Goal: Information Seeking & Learning: Learn about a topic

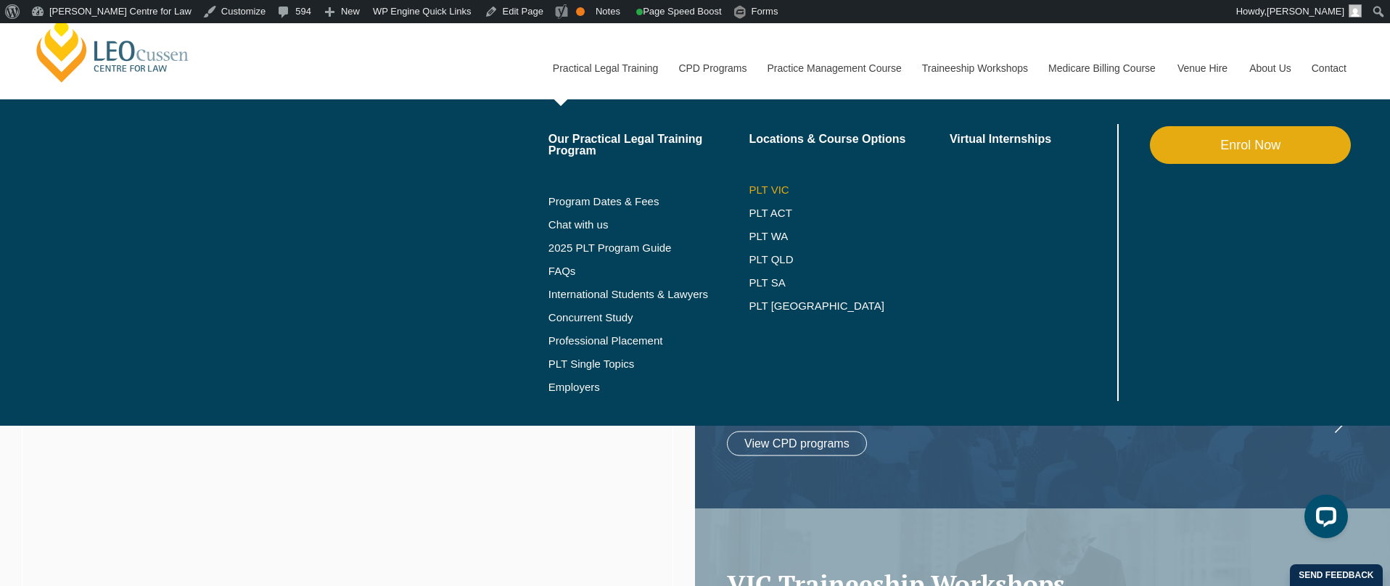
click at [748, 191] on link "PLT VIC" at bounding box center [848, 190] width 201 height 12
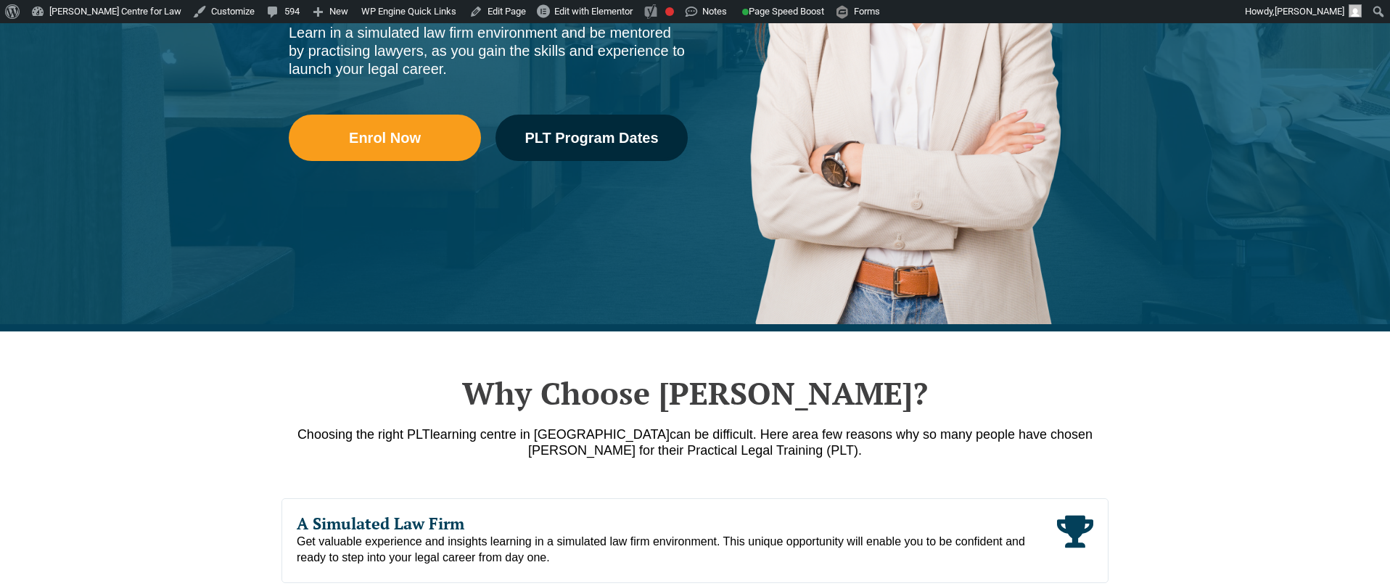
click at [181, 261] on div "Practical Legal Training in [GEOGRAPHIC_DATA] Qualify for Admission with [PERSO…" at bounding box center [695, 12] width 1390 height 638
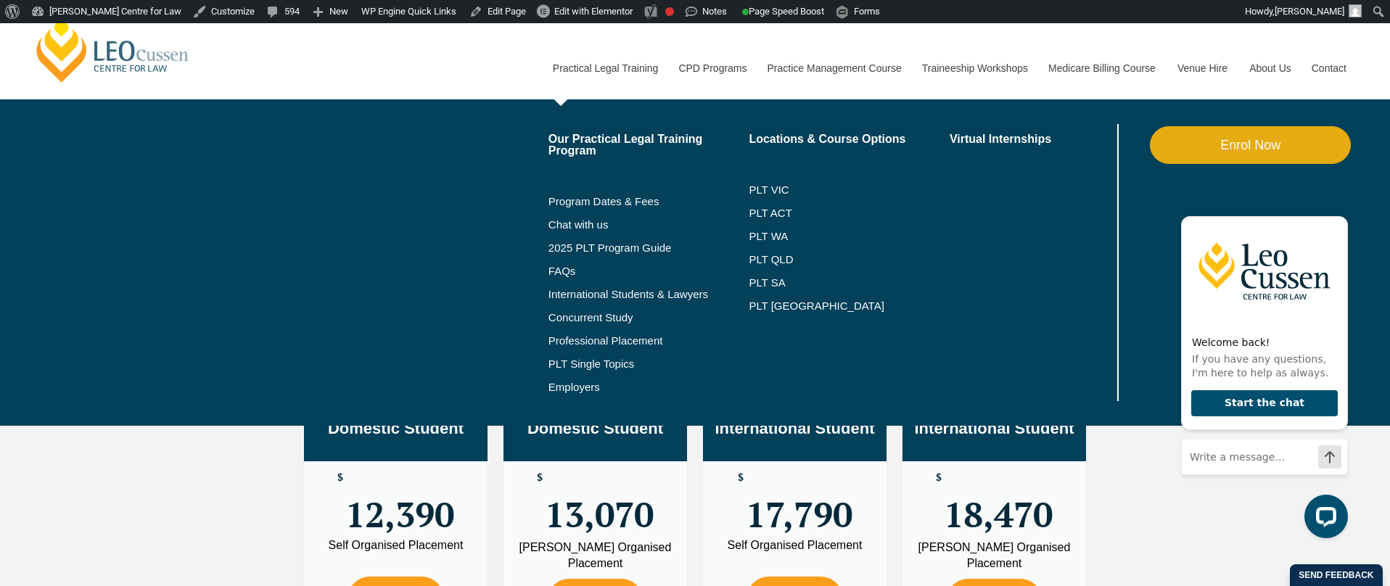
scroll to position [2947, 0]
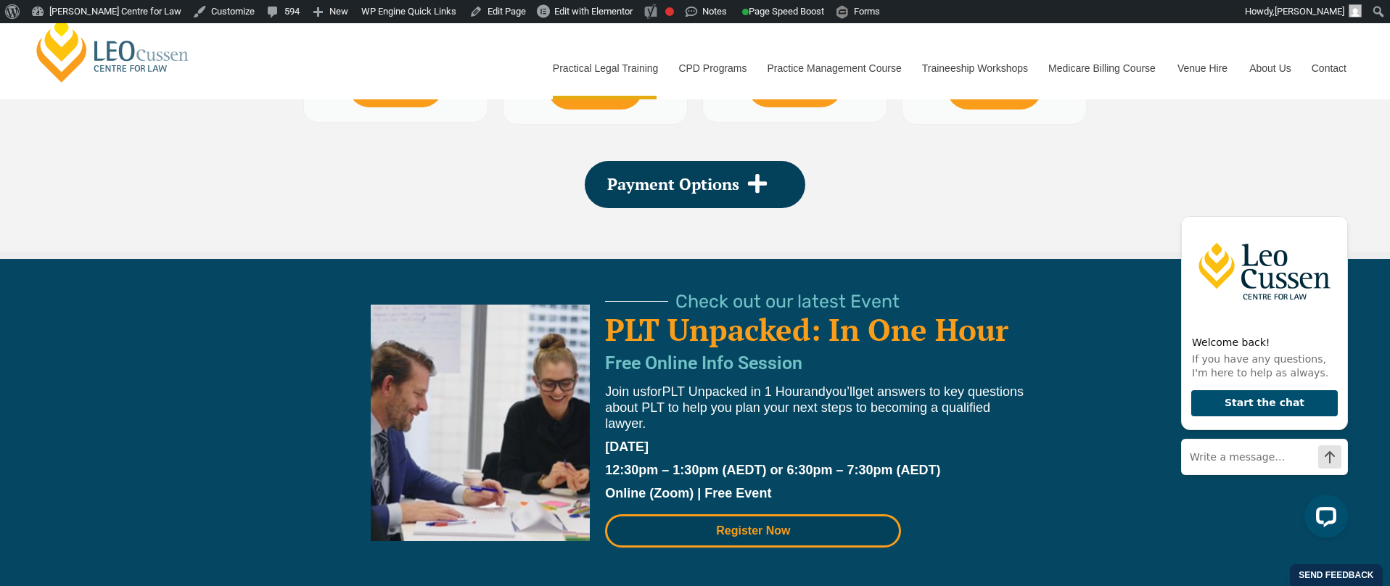
click at [751, 535] on span "Register Now" at bounding box center [753, 531] width 74 height 12
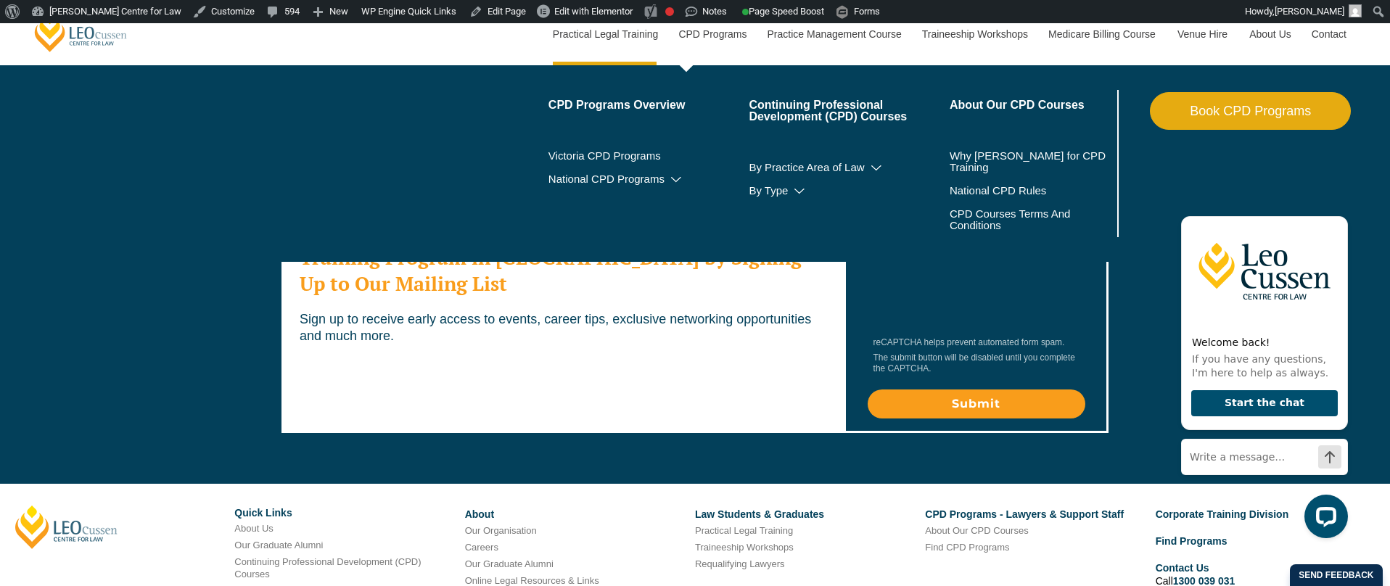
scroll to position [8023, 0]
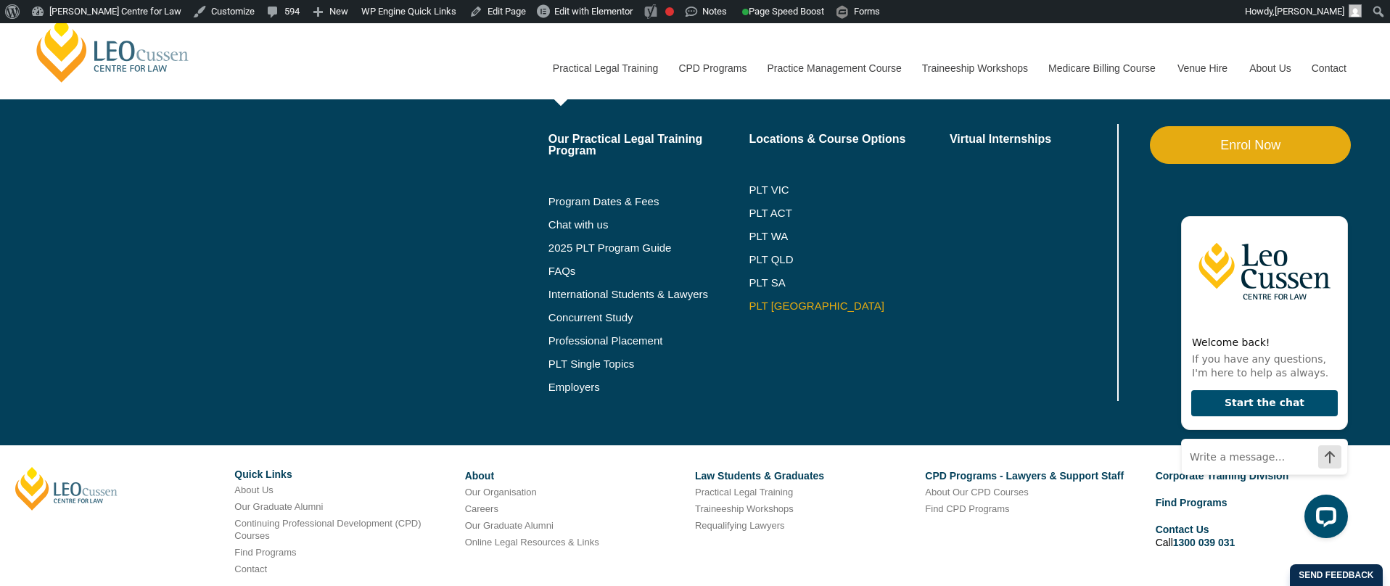
click at [749, 309] on link "PLT [GEOGRAPHIC_DATA]" at bounding box center [848, 306] width 201 height 12
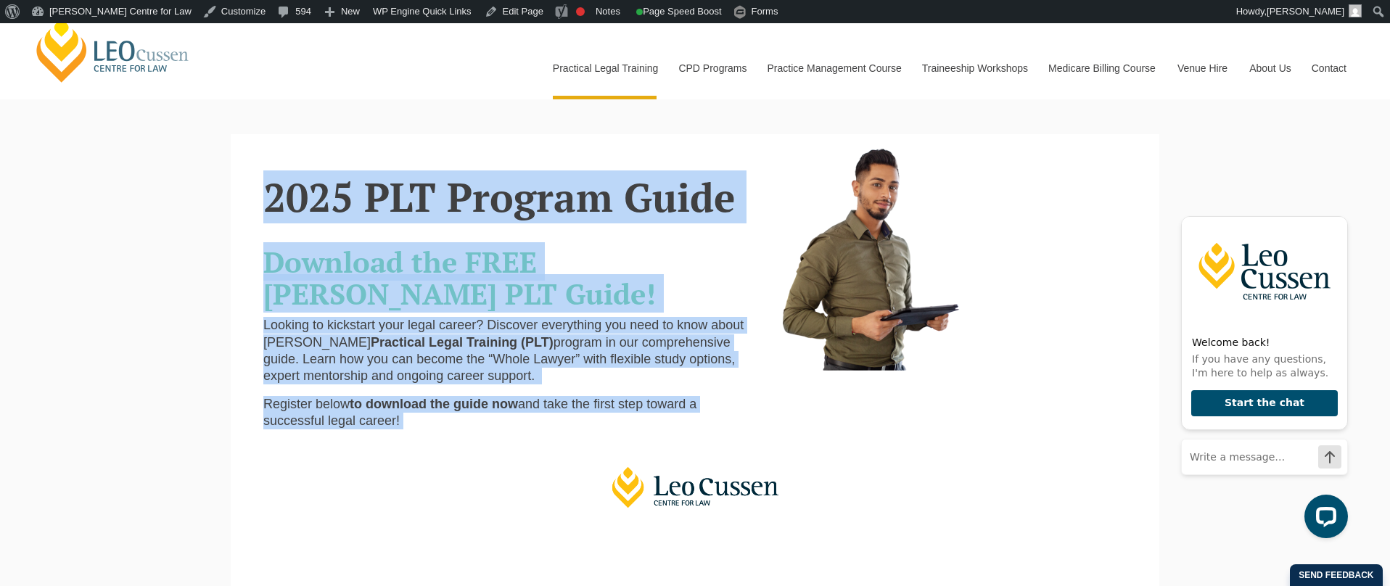
drag, startPoint x: 267, startPoint y: 190, endPoint x: 521, endPoint y: 434, distance: 351.9
click at [824, 410] on div "2025 PLT Program Guide Download the FREE Leo Cussen PLT Guide! Looking to kicks…" at bounding box center [694, 295] width 885 height 292
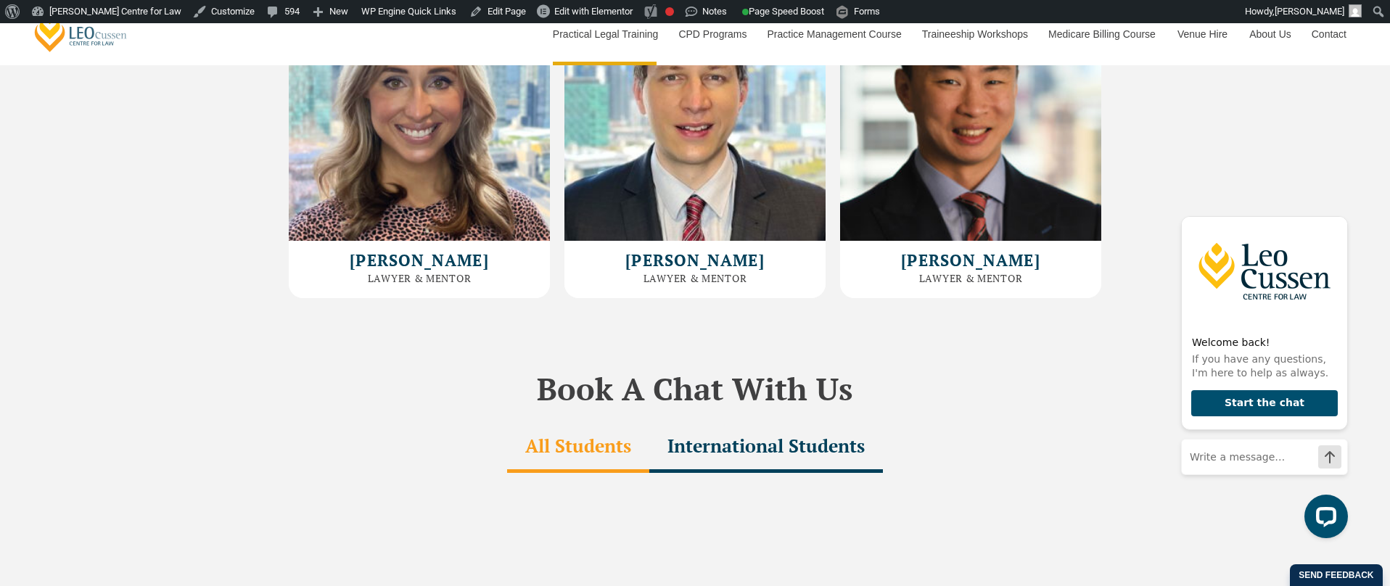
scroll to position [4397, 0]
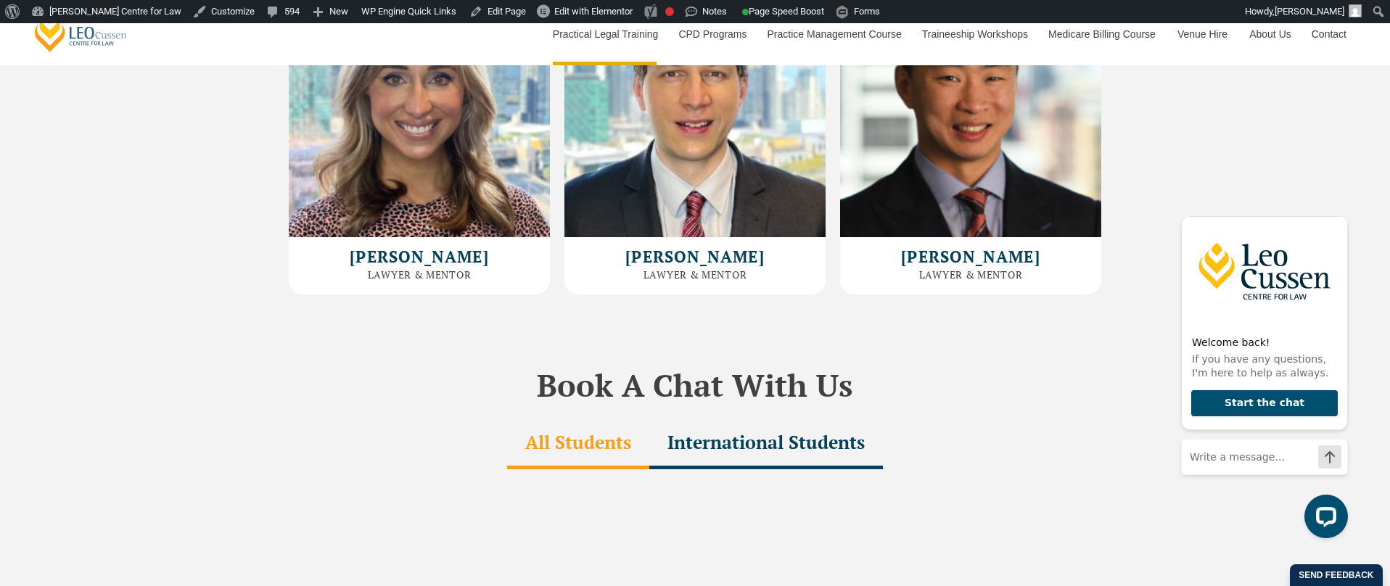
click at [749, 418] on div "International Students" at bounding box center [766, 443] width 234 height 51
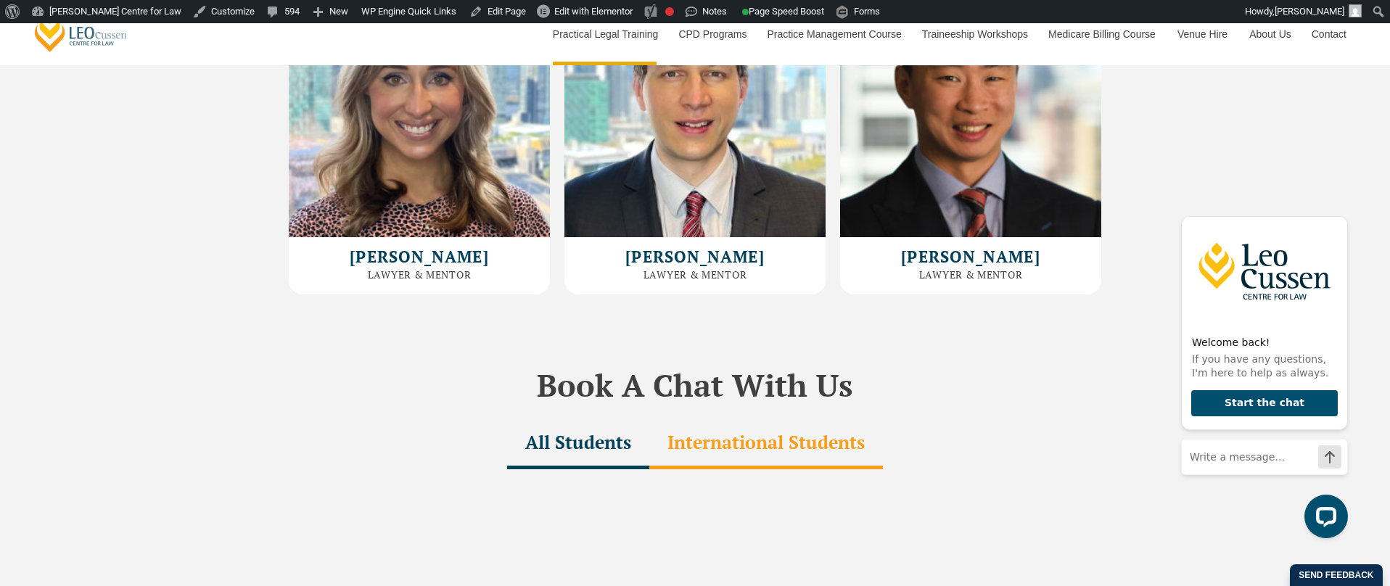
click at [560, 418] on div "All Students" at bounding box center [578, 443] width 142 height 51
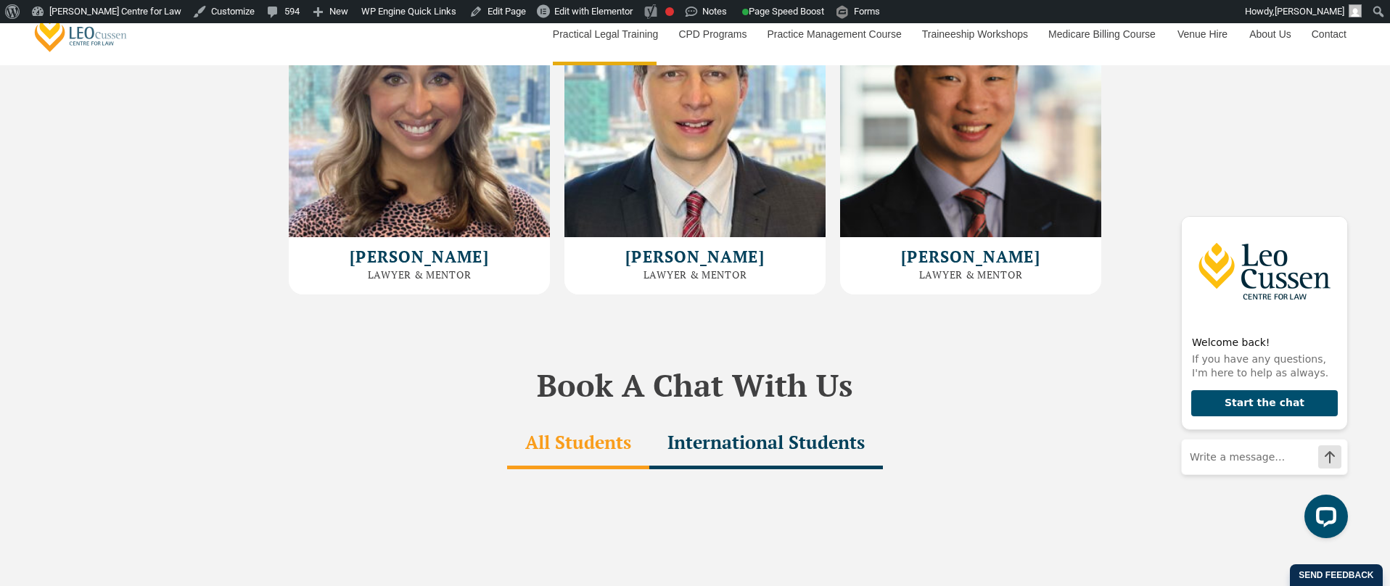
click at [783, 418] on div "International Students" at bounding box center [766, 443] width 234 height 51
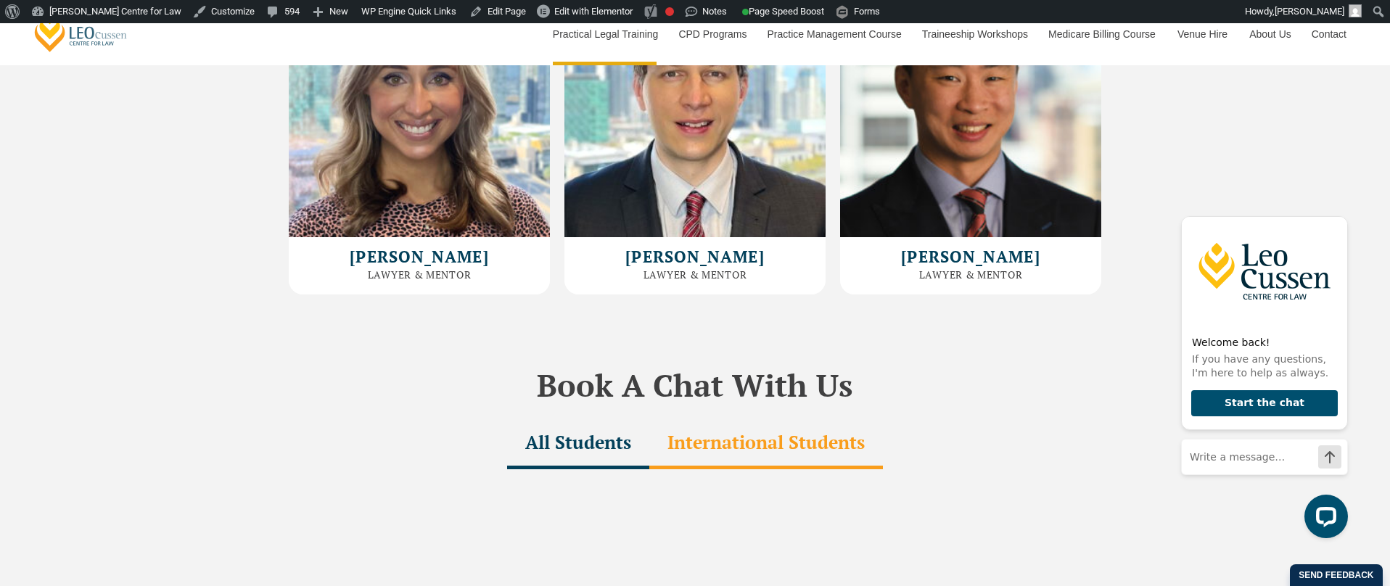
click at [582, 418] on div "All Students" at bounding box center [578, 443] width 142 height 51
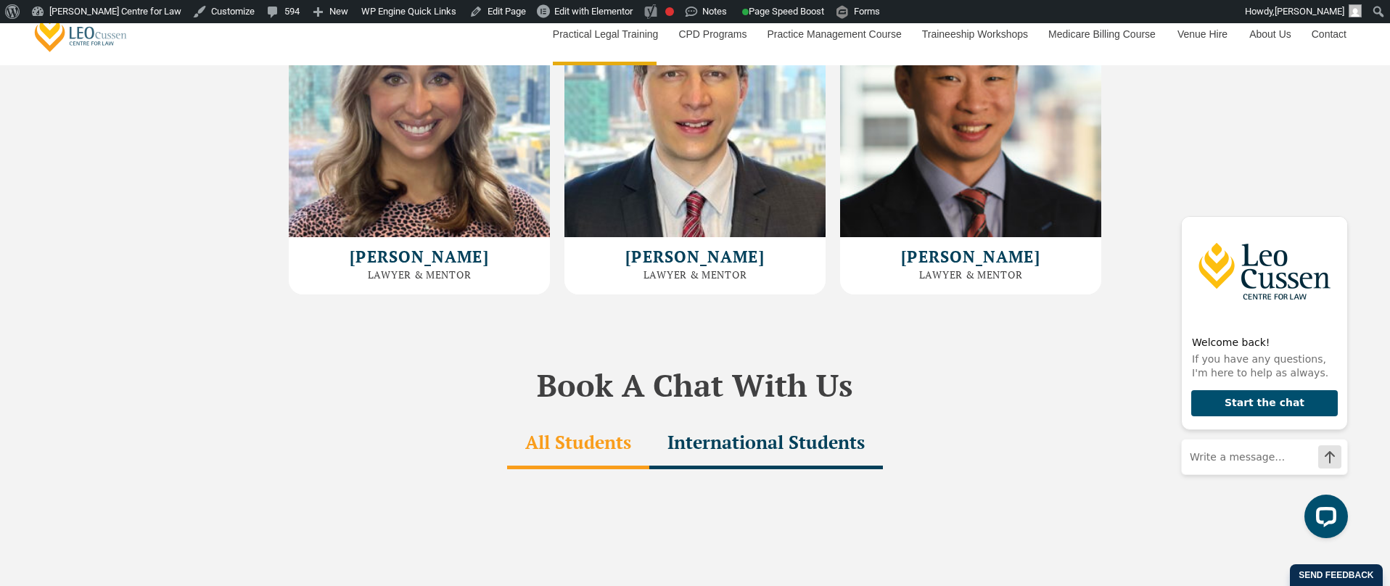
click at [740, 418] on div "International Students" at bounding box center [766, 443] width 234 height 51
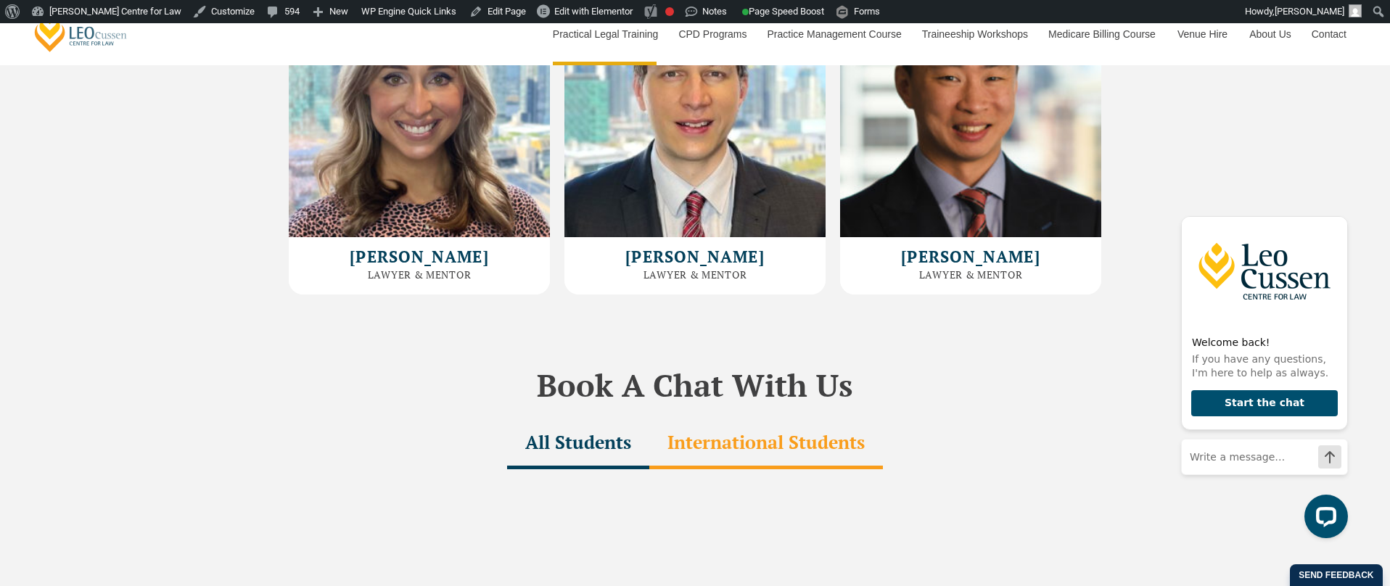
click at [318, 418] on div "All Students International Students" at bounding box center [694, 443] width 827 height 51
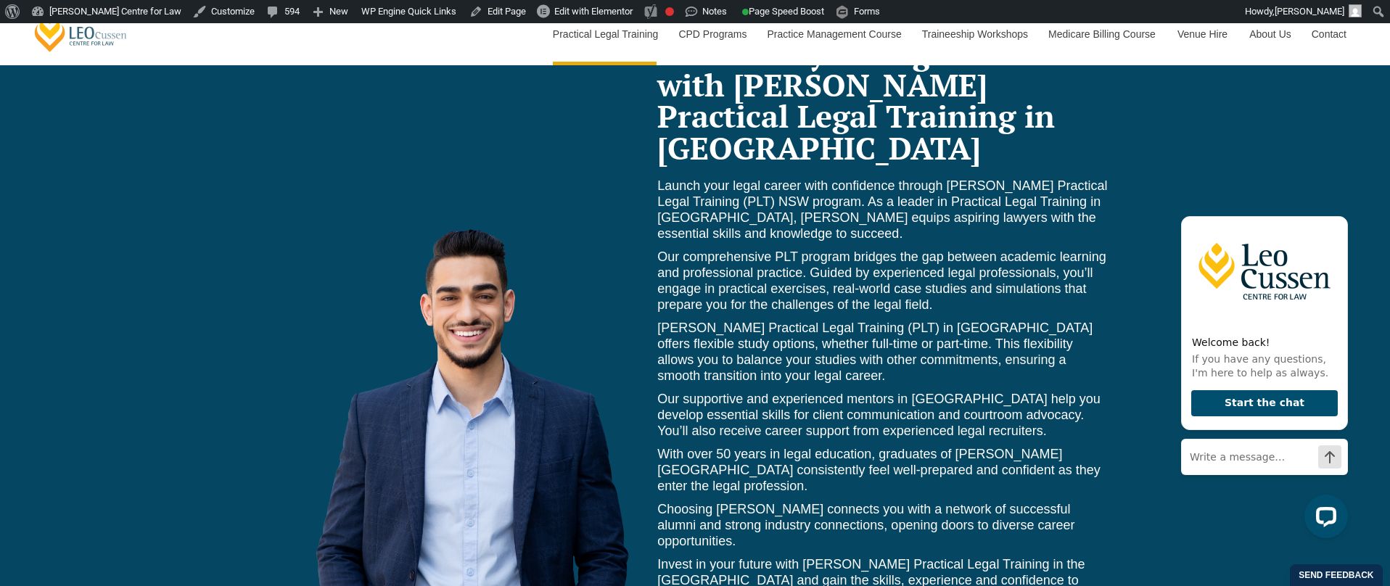
scroll to position [6499, 0]
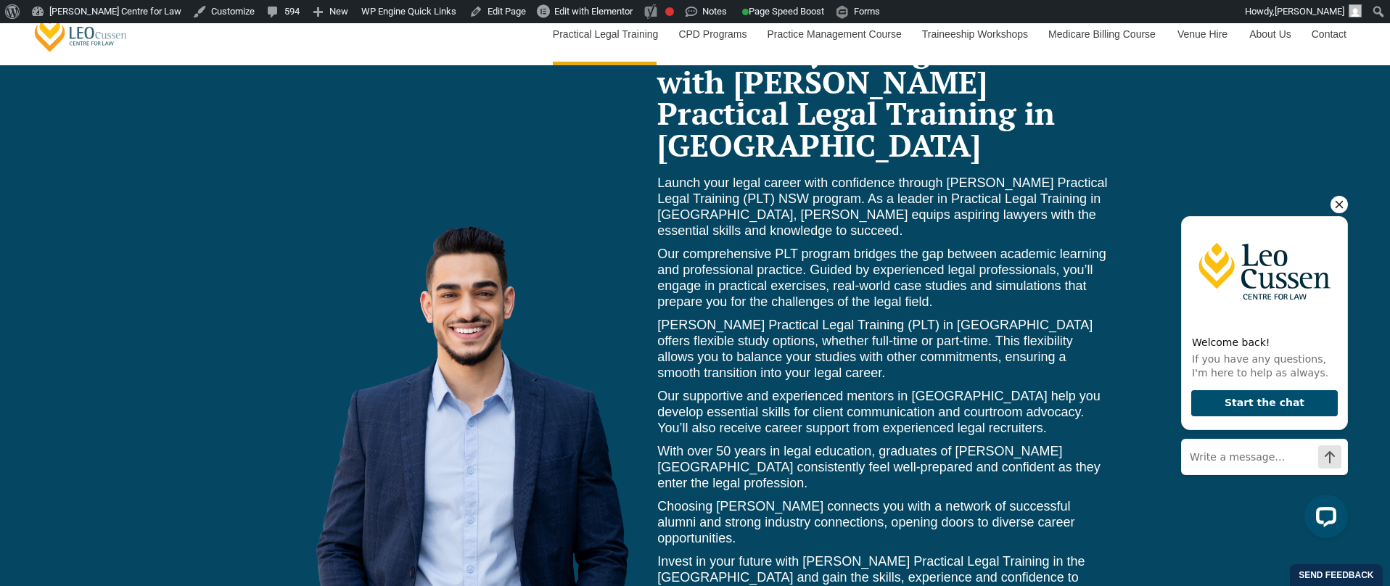
click at [1347, 205] on icon "Hide greeting" at bounding box center [1338, 204] width 17 height 17
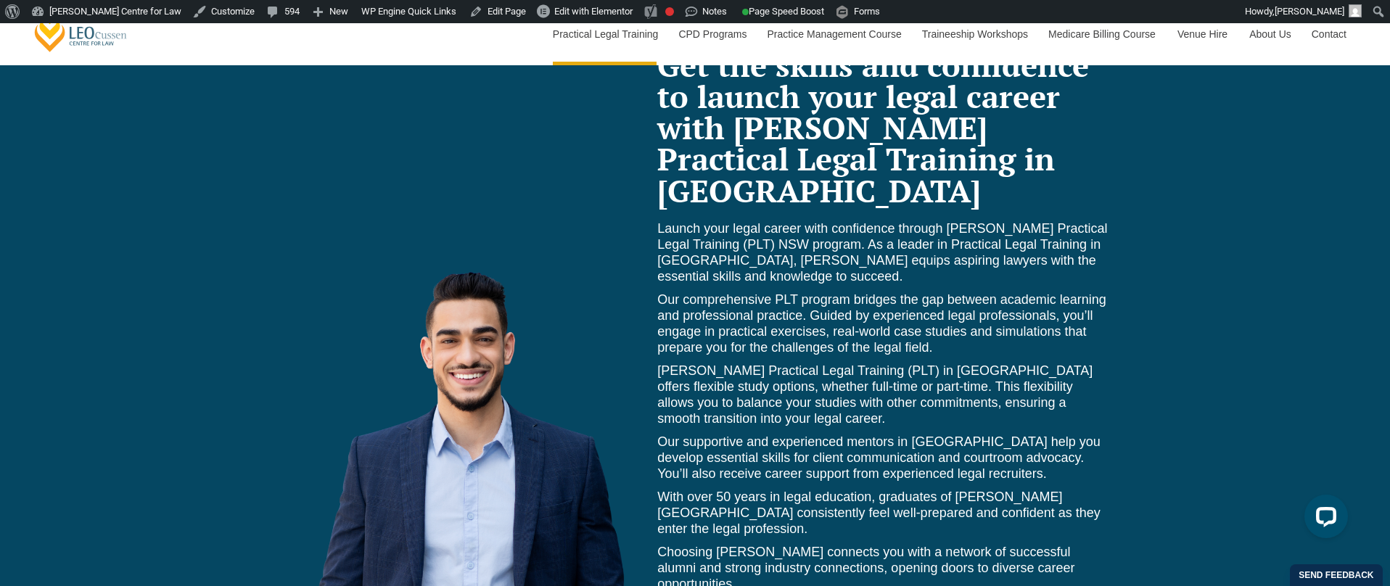
scroll to position [6434, 0]
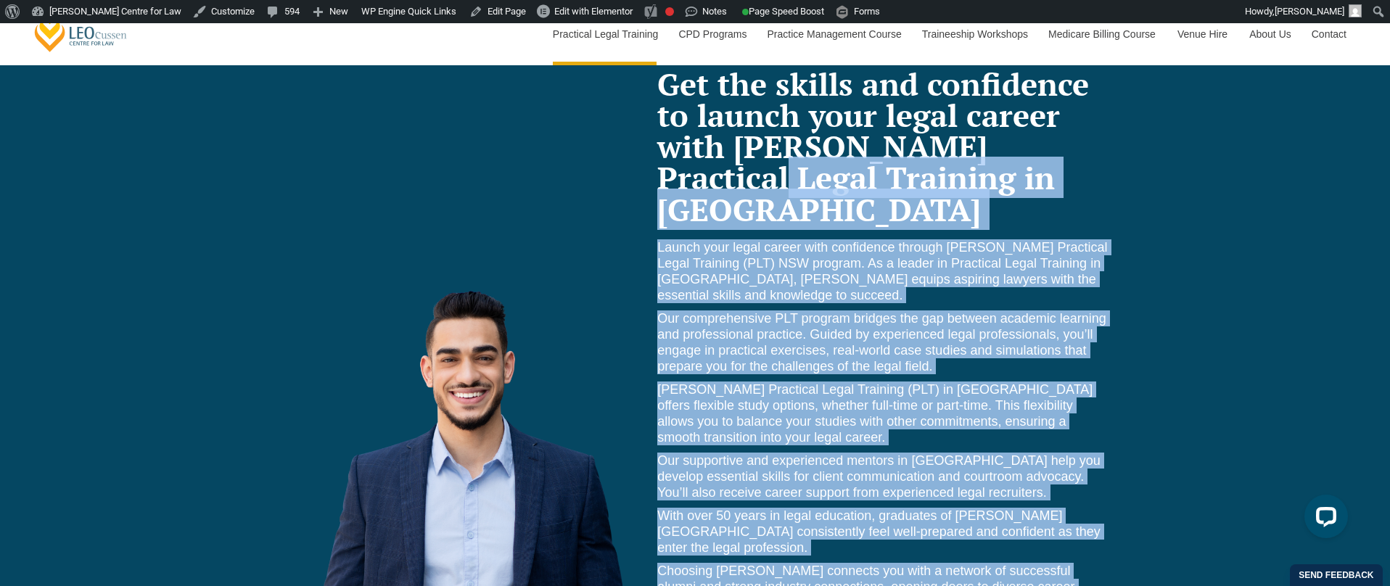
drag, startPoint x: 670, startPoint y: 92, endPoint x: 989, endPoint y: 513, distance: 527.6
click at [991, 510] on div "Get the skills and confidence to launch your legal career with Leo Cussen’s Pra…" at bounding box center [882, 440] width 451 height 744
drag, startPoint x: 874, startPoint y: 381, endPoint x: 659, endPoint y: 91, distance: 360.7
click at [659, 91] on div "Get the skills and confidence to launch your legal career with Leo Cussen’s Pra…" at bounding box center [882, 440] width 451 height 744
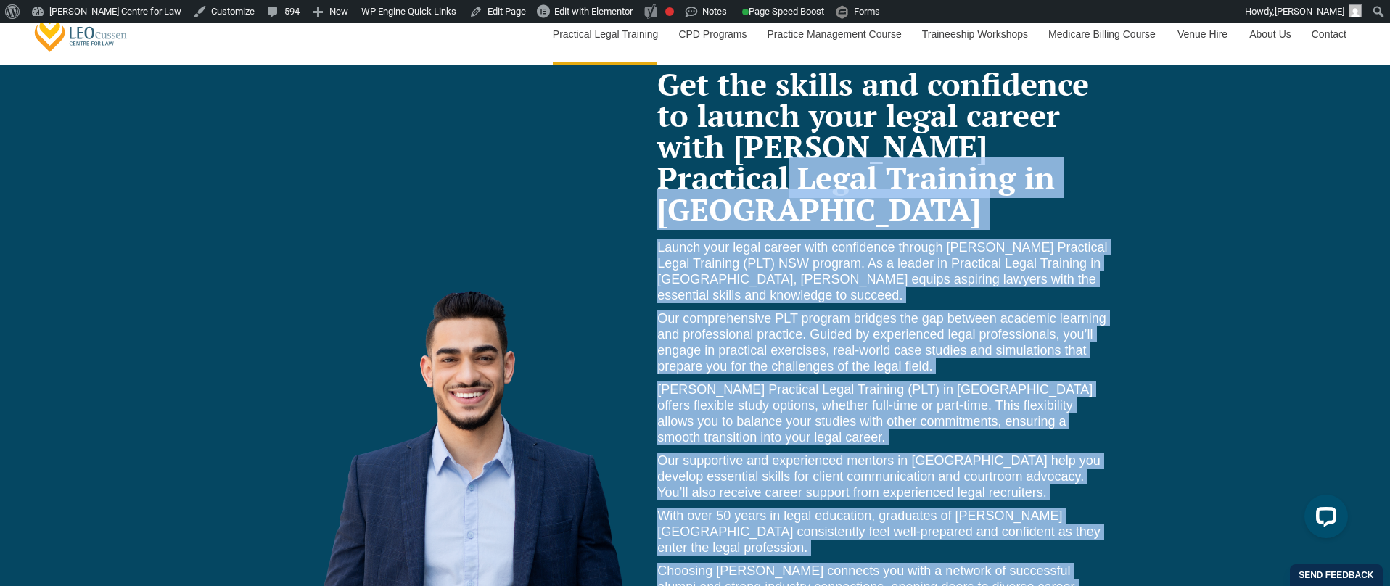
click at [688, 239] on p "Launch your legal career with confidence through Leo Cussen’s Practical Legal T…" at bounding box center [882, 271] width 451 height 64
drag, startPoint x: 661, startPoint y: 90, endPoint x: 953, endPoint y: 508, distance: 510.0
click at [953, 508] on div "Get the skills and confidence to launch your legal career with Leo Cussen’s Pra…" at bounding box center [882, 440] width 451 height 744
click at [898, 563] on p "Choosing [PERSON_NAME] connects you with a network of successful alumni and str…" at bounding box center [882, 587] width 451 height 48
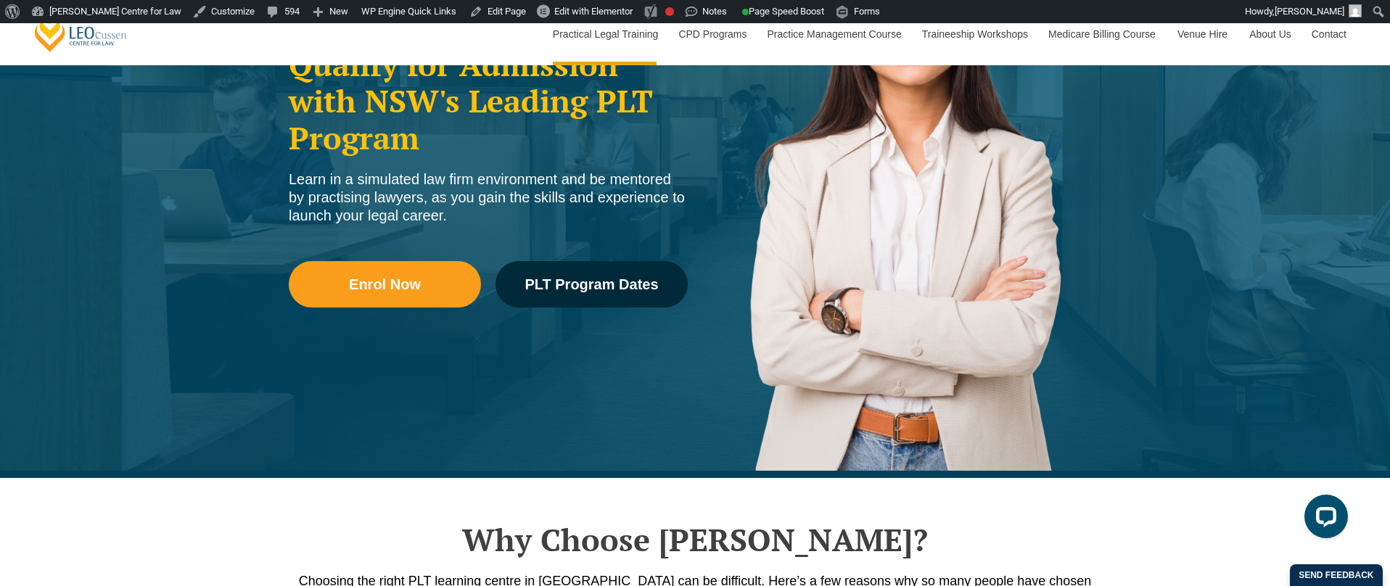
scroll to position [0, 0]
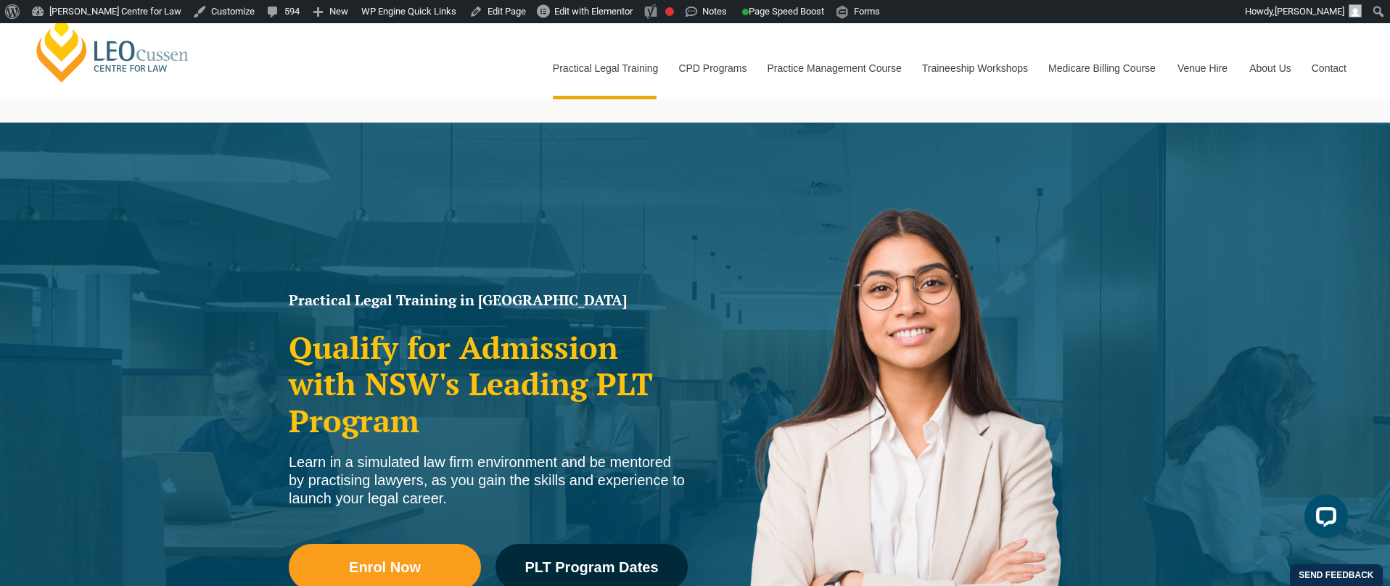
click at [134, 337] on div "Practical Legal Training in New South Wales Qualify for Admission with NSW's Le…" at bounding box center [695, 442] width 1390 height 638
drag, startPoint x: 204, startPoint y: 282, endPoint x: 550, endPoint y: 498, distance: 408.5
click at [550, 498] on div "Practical Legal Training in New South Wales Qualify for Admission with NSW's Le…" at bounding box center [695, 442] width 1390 height 638
drag, startPoint x: 469, startPoint y: 488, endPoint x: 366, endPoint y: 474, distance: 104.6
click at [469, 488] on div "Learn in a simulated law firm environment and be mentored by practising lawyers…" at bounding box center [488, 480] width 399 height 54
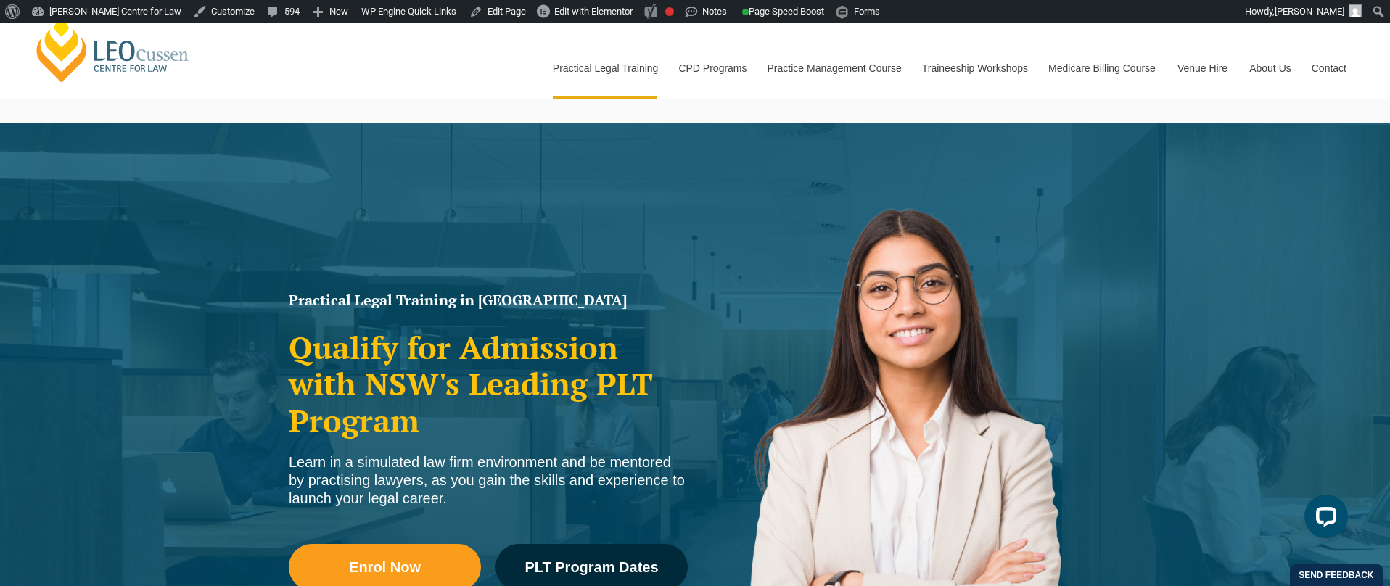
click at [361, 408] on h2 "Qualify for Admission with NSW's Leading PLT Program" at bounding box center [488, 384] width 399 height 110
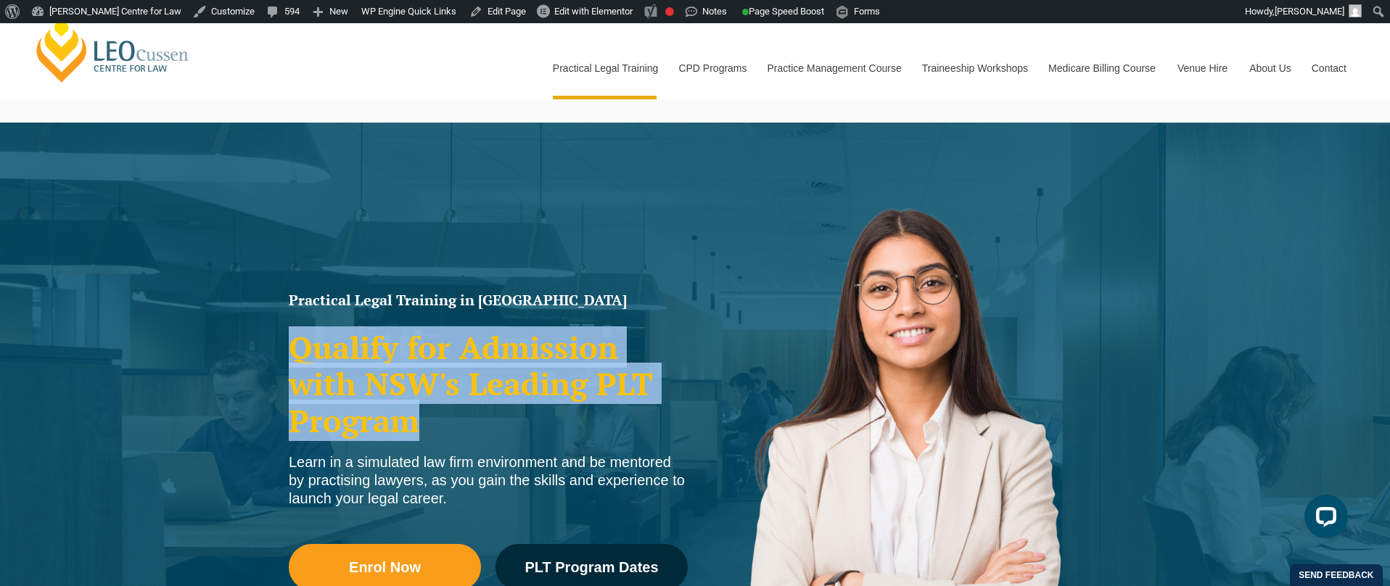
drag, startPoint x: 426, startPoint y: 439, endPoint x: 292, endPoint y: 352, distance: 159.3
click at [292, 352] on div "Practical Legal Training in New South Wales Qualify for Admission with NSW's Le…" at bounding box center [487, 460] width 413 height 348
click at [285, 383] on div "Practical Legal Training in New South Wales Qualify for Admission with NSW's Le…" at bounding box center [487, 460] width 413 height 348
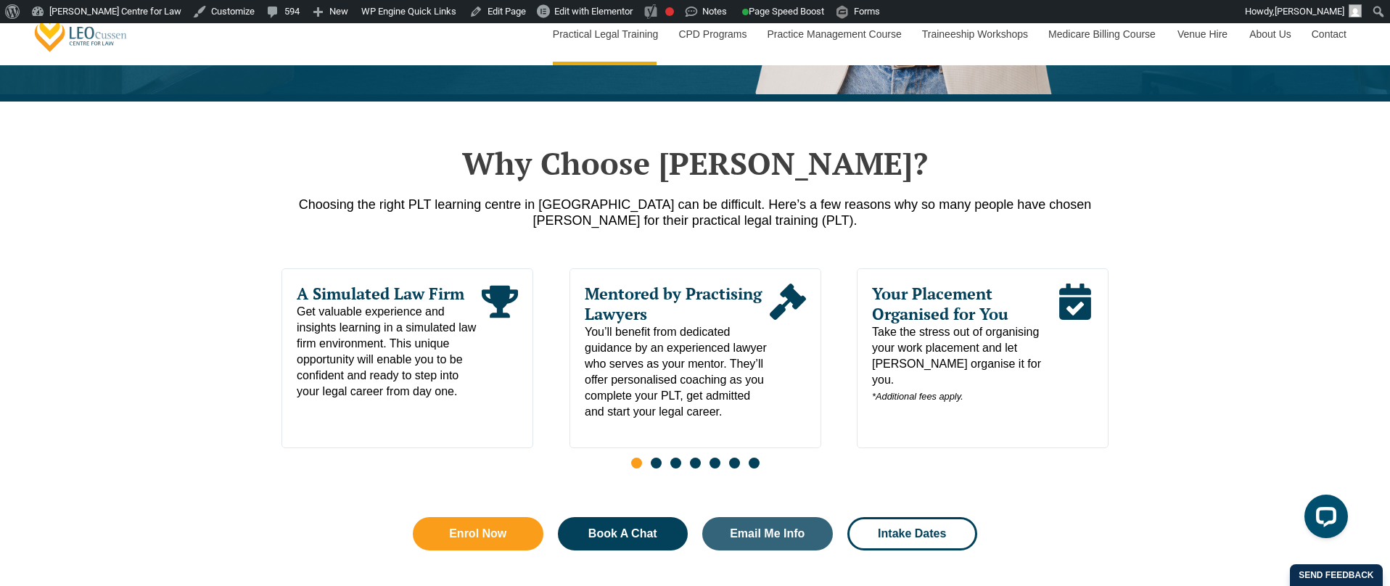
scroll to position [656, 0]
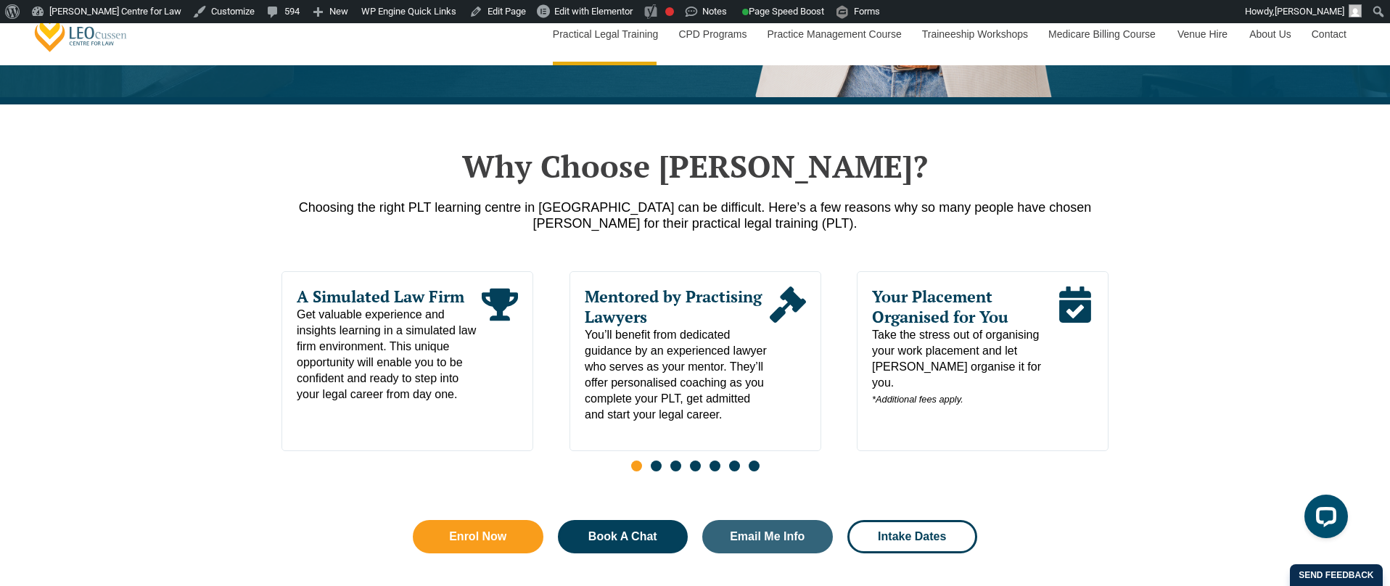
click at [656, 471] on span "Go to slide 2" at bounding box center [656, 466] width 11 height 11
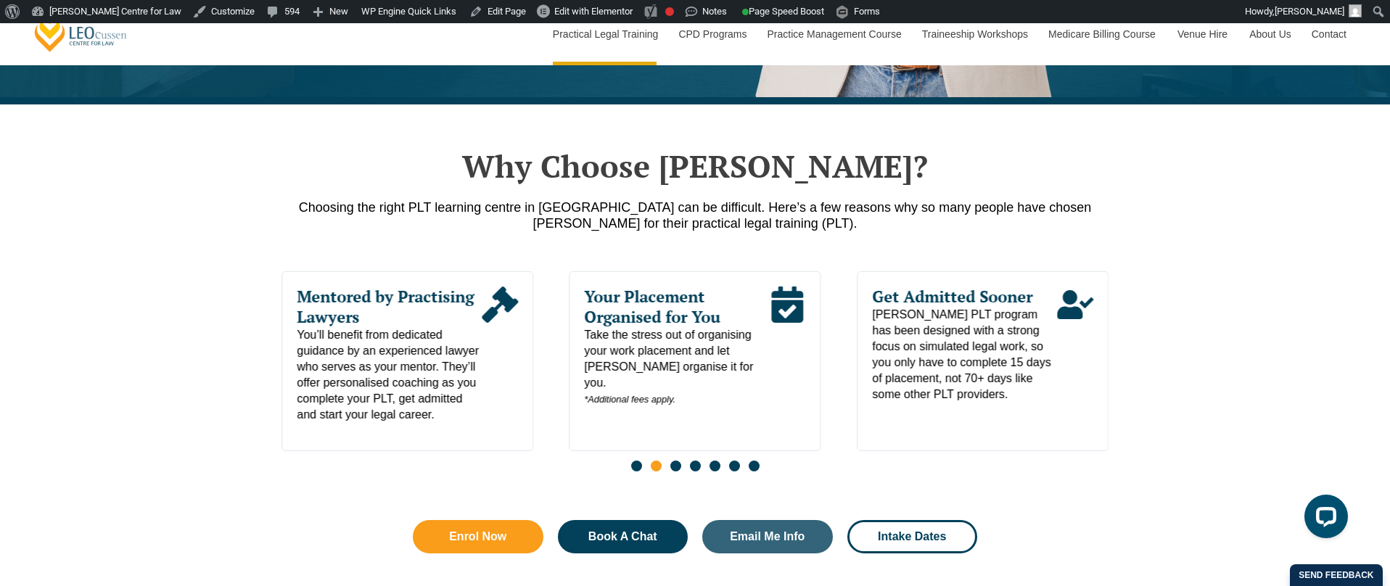
click at [673, 471] on span "Go to slide 3" at bounding box center [675, 466] width 11 height 11
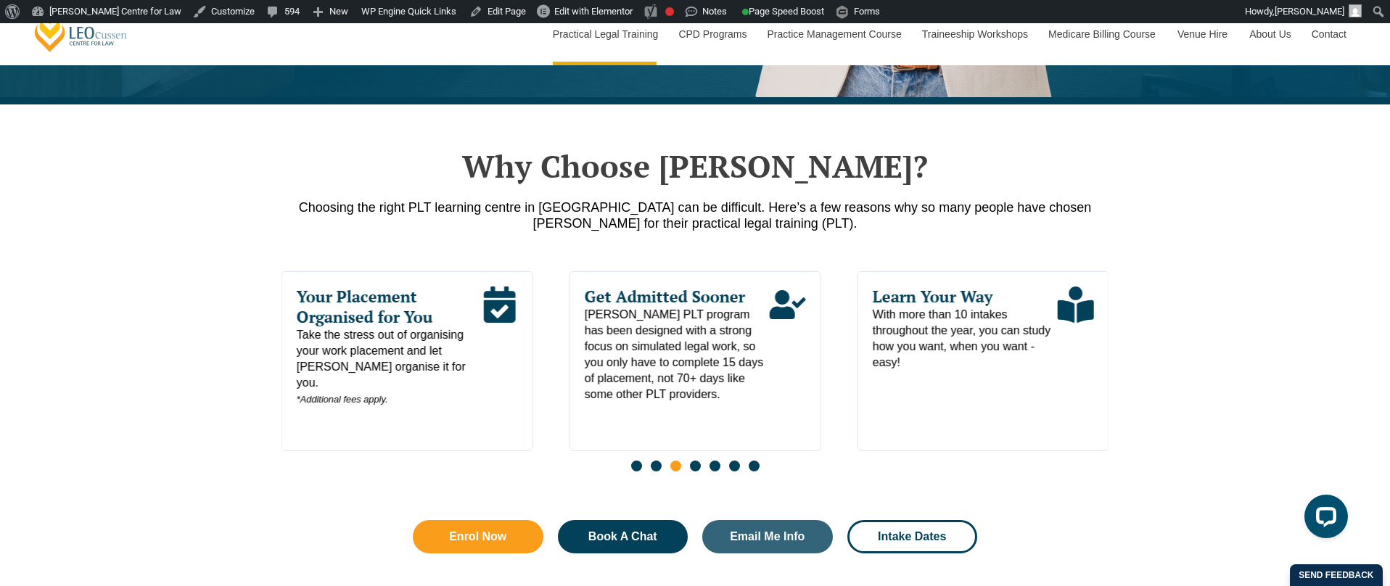
click at [696, 471] on span "Go to slide 4" at bounding box center [695, 466] width 11 height 11
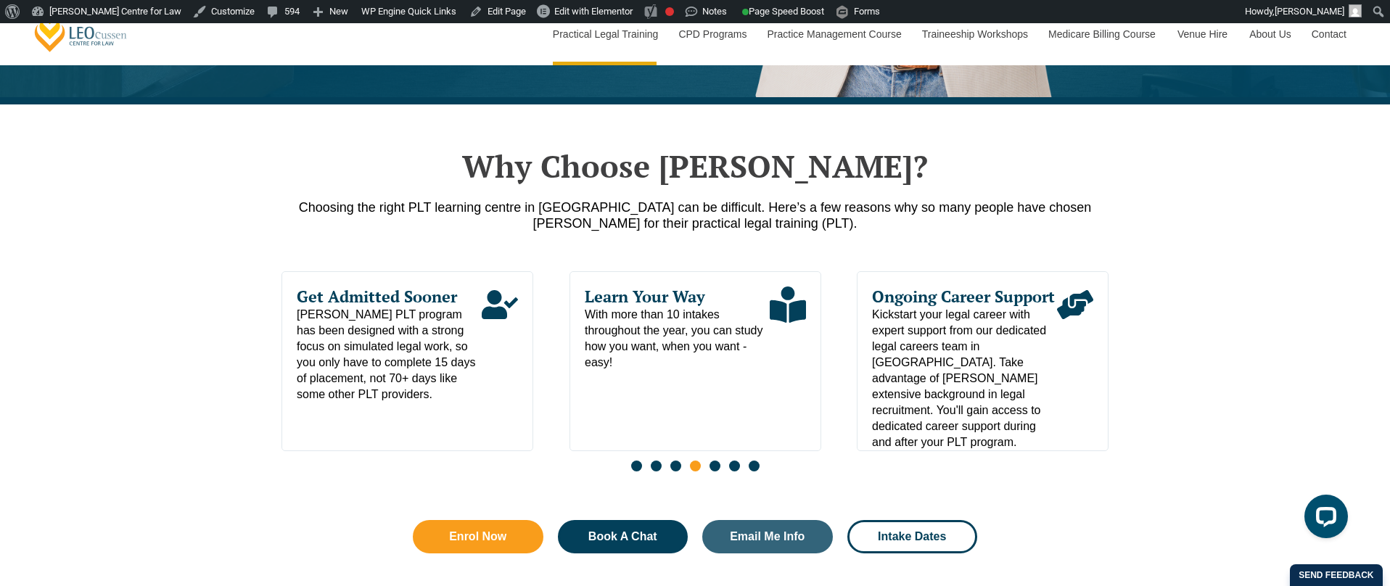
click at [714, 471] on span "Go to slide 5" at bounding box center [714, 466] width 11 height 11
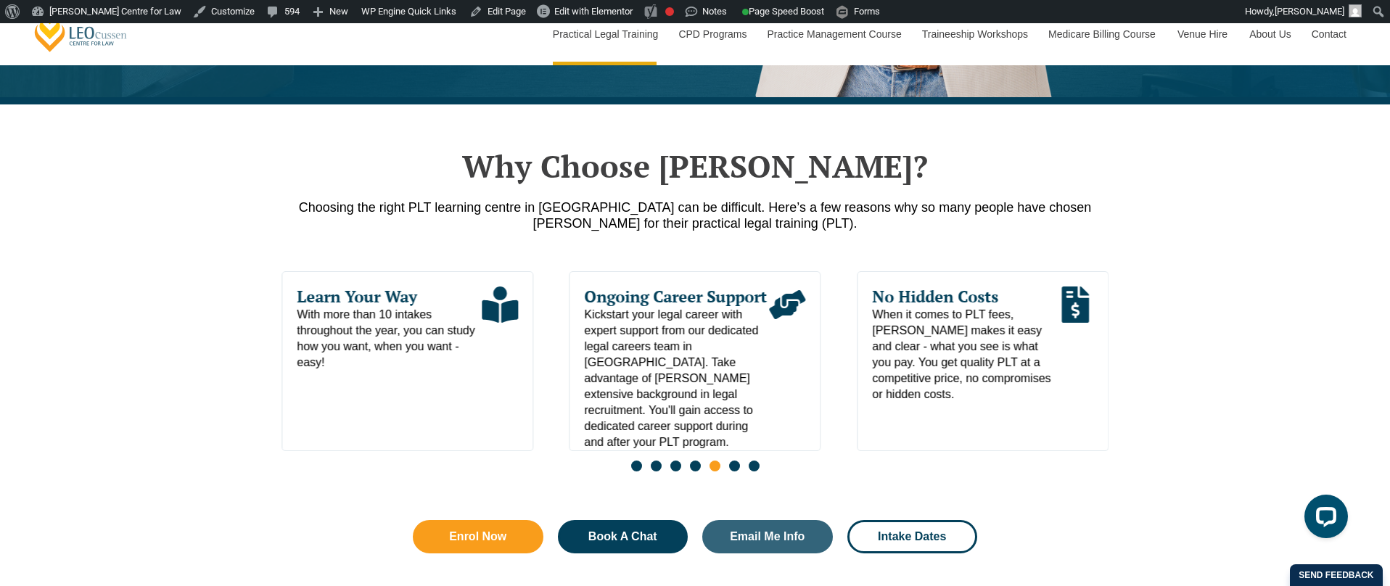
click at [735, 471] on span "Go to slide 6" at bounding box center [734, 466] width 11 height 11
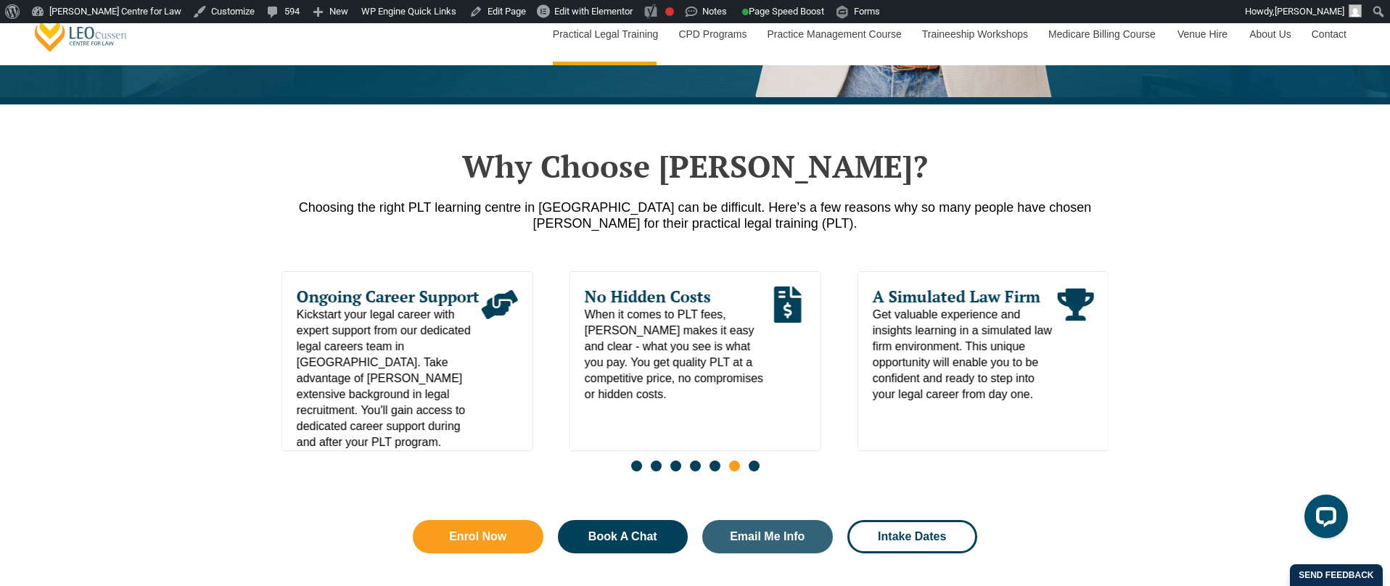
click at [759, 472] on div "Slides" at bounding box center [694, 467] width 827 height 17
click at [746, 471] on div "Slides" at bounding box center [694, 467] width 827 height 17
click at [752, 471] on span "Go to slide 7" at bounding box center [753, 466] width 11 height 11
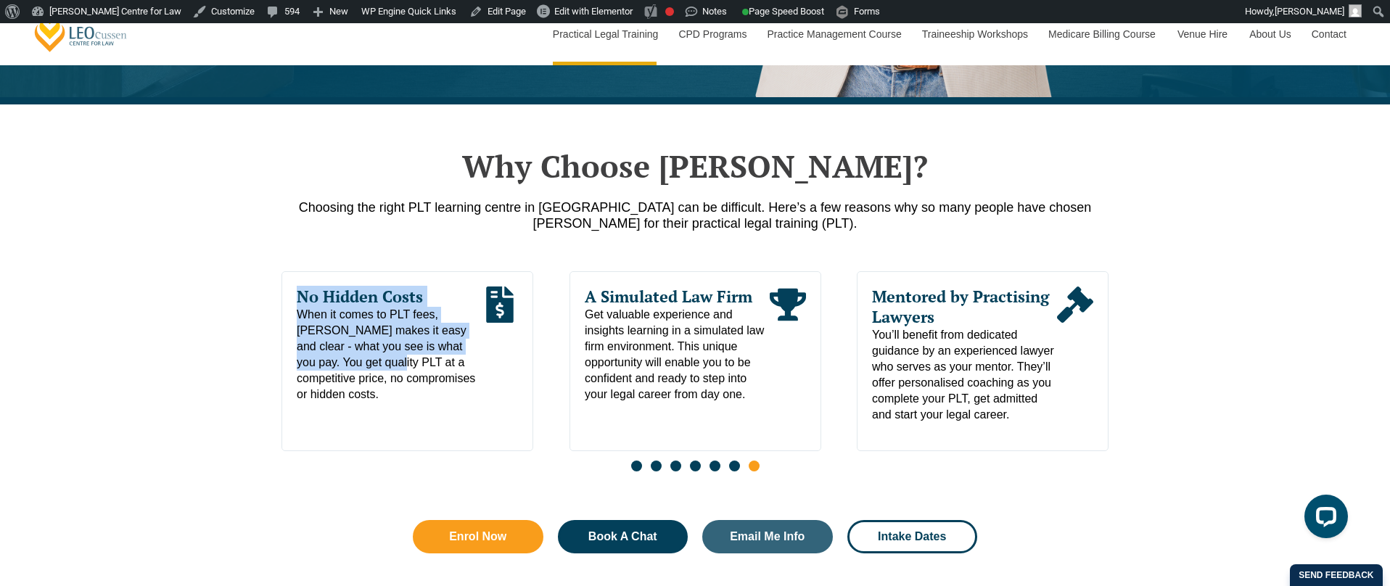
drag, startPoint x: 257, startPoint y: 372, endPoint x: 350, endPoint y: 358, distance: 94.6
click at [350, 358] on div "Why Choose Leo Cussen? Choosing the right PLT learning centre in NSW can be dif…" at bounding box center [695, 357] width 1390 height 506
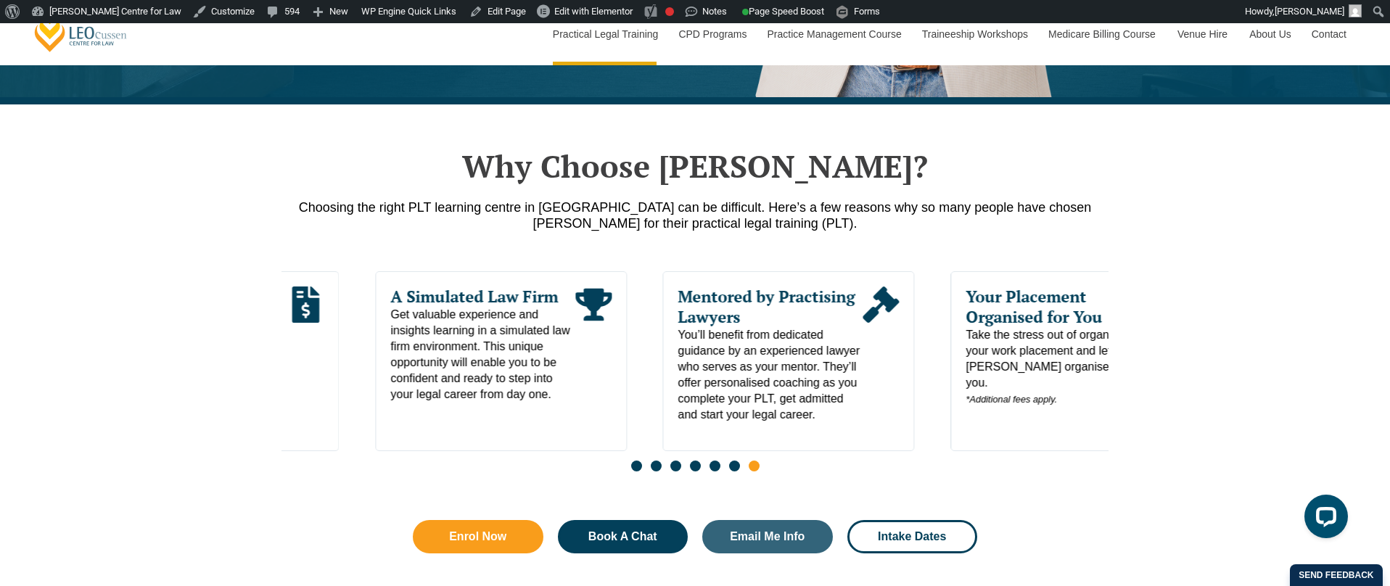
click at [390, 366] on span "Get valuable experience and insights learning in a simulated law firm environme…" at bounding box center [482, 355] width 185 height 96
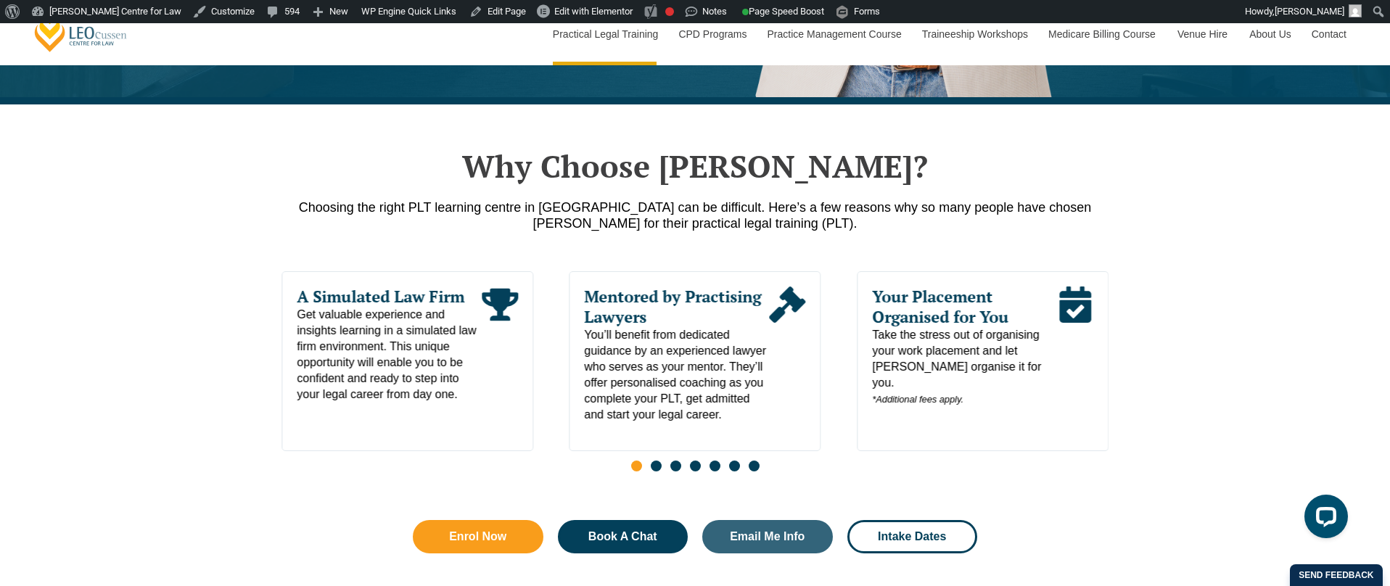
click at [193, 368] on div "Why Choose Leo Cussen? Choosing the right PLT learning centre in NSW can be dif…" at bounding box center [695, 357] width 1390 height 506
